Goal: Information Seeking & Learning: Learn about a topic

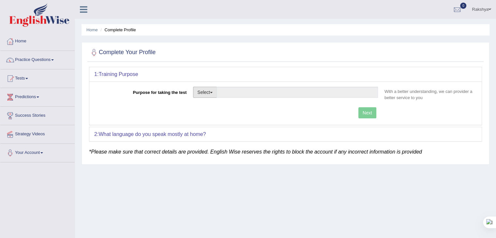
click at [214, 92] on button "Select" at bounding box center [205, 92] width 24 height 11
click at [205, 112] on link "Permanent Residency" at bounding box center [222, 115] width 58 height 8
type input "Permanent Residency"
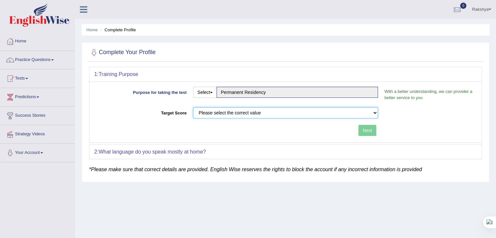
click at [205, 112] on select "Please select the correct value 50 (6 bands) 58 (6.5 bands) 65 (7 bands) 79 (8 …" at bounding box center [285, 112] width 185 height 11
select select "79"
click at [193, 107] on select "Please select the correct value 50 (6 bands) 58 (6.5 bands) 65 (7 bands) 79 (8 …" at bounding box center [285, 112] width 185 height 11
click at [369, 129] on button "Next" at bounding box center [367, 130] width 18 height 11
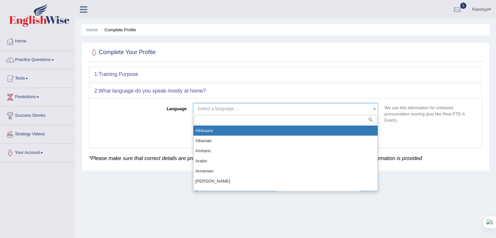
click at [241, 108] on span "Select a language ..." at bounding box center [283, 108] width 172 height 7
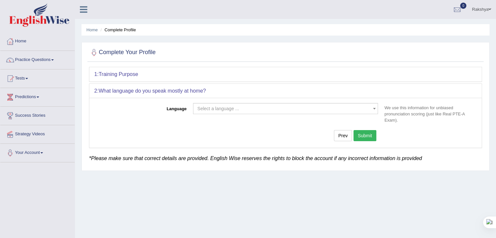
click at [480, 8] on link "Rakshya" at bounding box center [481, 8] width 29 height 17
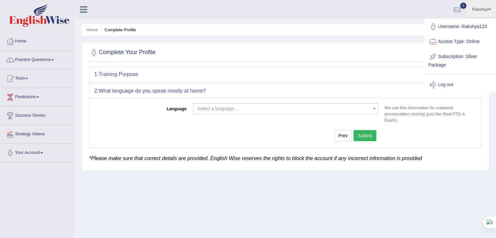
click at [333, 109] on span "Select a language ..." at bounding box center [283, 108] width 172 height 7
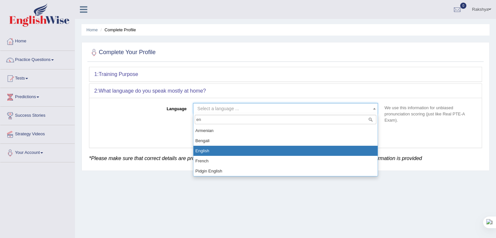
type input "en"
select select "English"
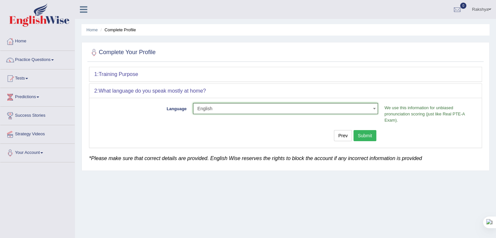
click at [365, 137] on button "Submit" at bounding box center [364, 135] width 23 height 11
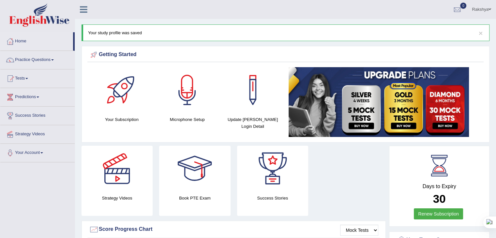
click at [481, 9] on link "Rakshya" at bounding box center [481, 8] width 29 height 17
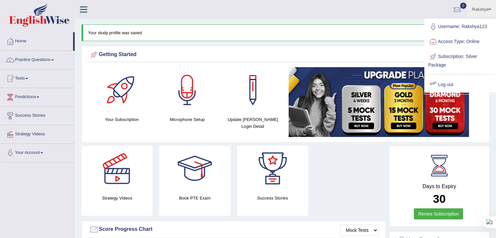
click at [443, 88] on link "Log out" at bounding box center [460, 84] width 70 height 15
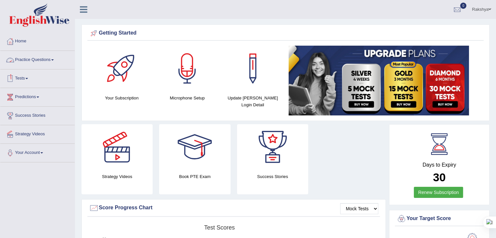
click at [41, 60] on link "Practice Questions" at bounding box center [37, 59] width 74 height 16
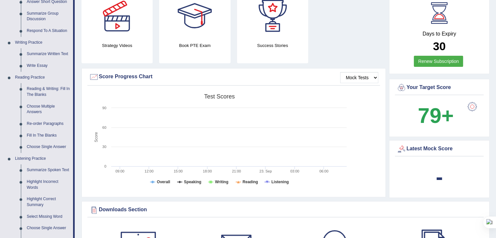
scroll to position [130, 0]
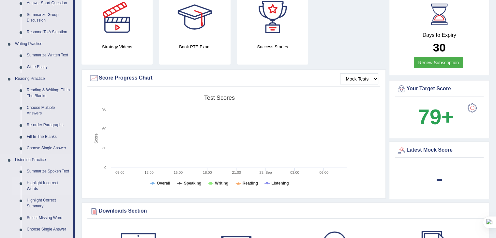
click at [33, 180] on link "Highlight Incorrect Words" at bounding box center [48, 185] width 49 height 17
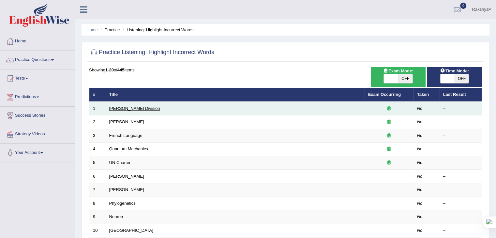
click at [118, 109] on link "[PERSON_NAME] Division" at bounding box center [134, 108] width 51 height 5
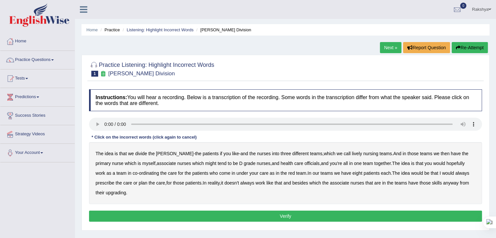
click at [480, 7] on link "Rakshya" at bounding box center [481, 8] width 29 height 17
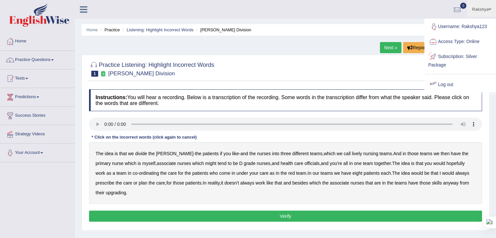
click at [445, 83] on link "Log out" at bounding box center [460, 84] width 70 height 15
